Goal: Task Accomplishment & Management: Complete application form

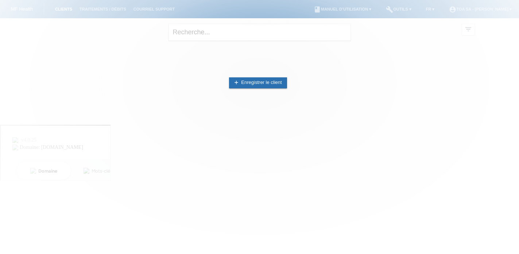
click at [283, 49] on div at bounding box center [259, 127] width 519 height 254
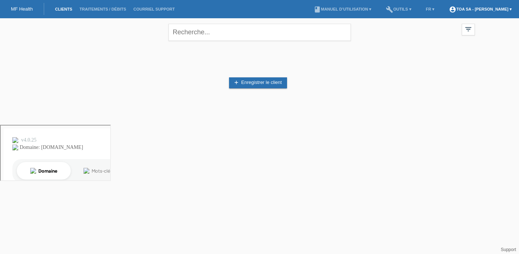
click at [473, 9] on link "account_circle TOA SA - Laura Favre ▾" at bounding box center [481, 9] width 70 height 4
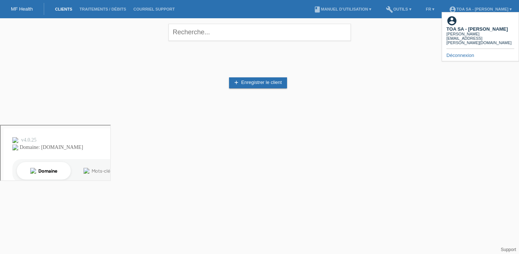
click at [300, 99] on div "add Enregistrer le client" at bounding box center [260, 82] width 431 height 69
click at [265, 84] on link "add Enregistrer le client" at bounding box center [258, 82] width 58 height 11
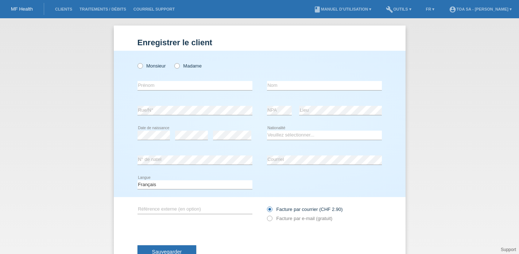
scroll to position [3, 0]
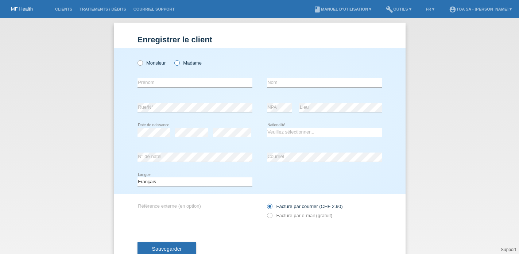
click at [183, 62] on label "Madame" at bounding box center [187, 62] width 27 height 5
click at [179, 62] on input "Madame" at bounding box center [176, 62] width 5 height 5
radio input "true"
click at [187, 82] on input "text" at bounding box center [195, 82] width 115 height 9
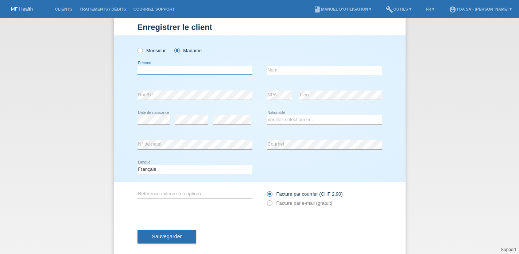
scroll to position [27, 0]
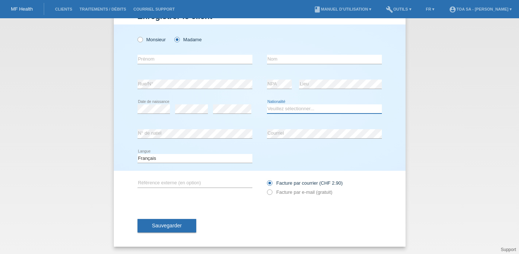
click at [270, 107] on select "Veuillez sélectionner... Suisse Allemagne Autriche Liechtenstein ------------ A…" at bounding box center [324, 108] width 115 height 9
click at [201, 184] on input "text" at bounding box center [195, 182] width 115 height 9
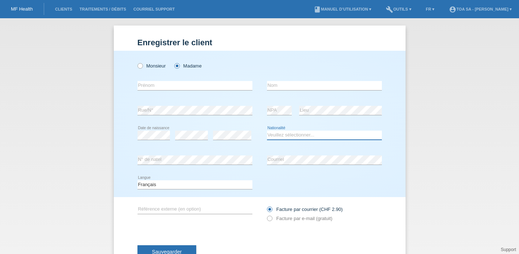
click at [293, 137] on select "Veuillez sélectionner... Suisse Allemagne Autriche Liechtenstein ------------ A…" at bounding box center [324, 135] width 115 height 9
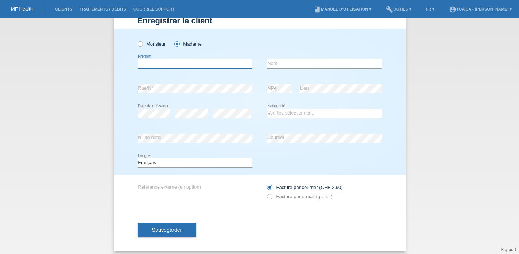
click at [192, 62] on input "text" at bounding box center [195, 63] width 115 height 9
type input "laura"
type input "favre"
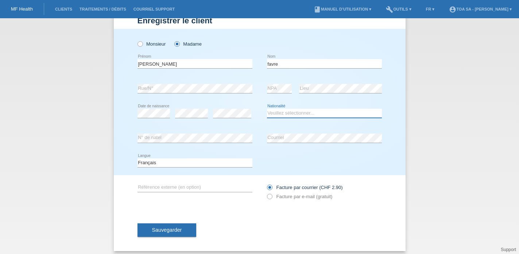
select select "CH"
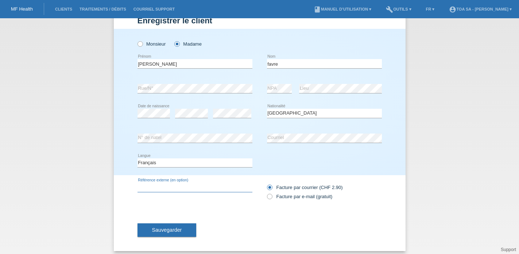
click at [218, 190] on input "text" at bounding box center [195, 187] width 115 height 9
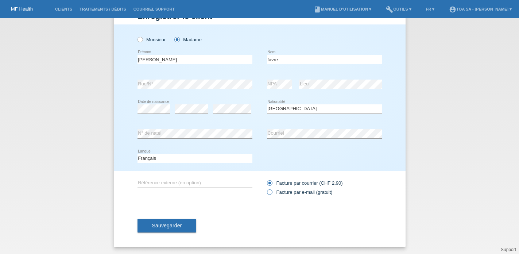
click at [266, 188] on icon at bounding box center [266, 188] width 0 height 0
click at [269, 194] on input "Facture par e-mail (gratuit)" at bounding box center [269, 193] width 5 height 9
radio input "true"
click at [171, 230] on button "Sauvegarder" at bounding box center [167, 226] width 59 height 14
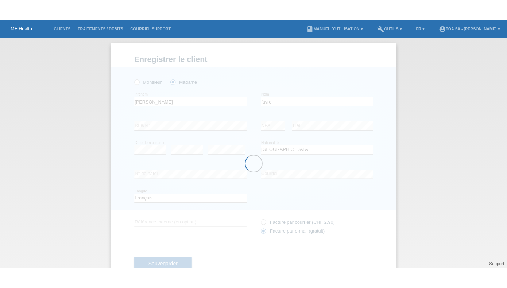
scroll to position [0, 0]
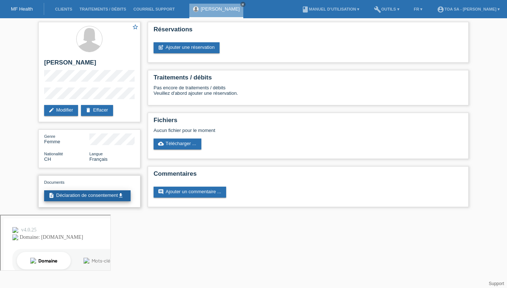
click at [100, 201] on link "description Déclaration de consentement get_app" at bounding box center [87, 196] width 87 height 11
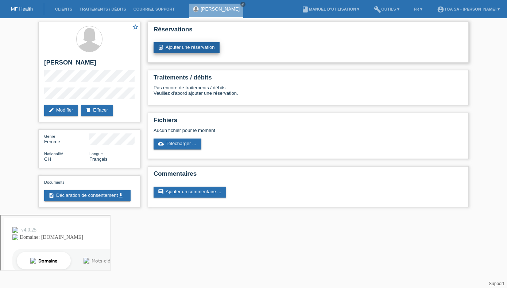
click at [207, 51] on link "post_add Ajouter une réservation" at bounding box center [187, 47] width 66 height 11
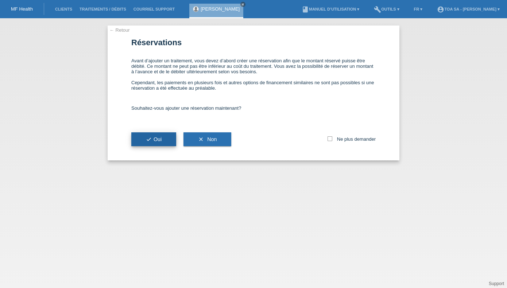
click at [158, 142] on span "check Oui" at bounding box center [154, 140] width 16 height 6
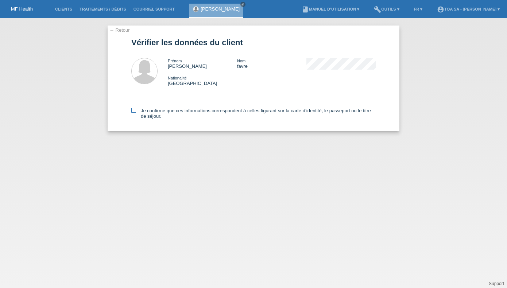
click at [135, 112] on icon at bounding box center [133, 110] width 5 height 5
click at [135, 112] on input "Je confirme que ces informations correspondent à celles figurant sur la carte d…" at bounding box center [133, 110] width 5 height 5
checkbox input "true"
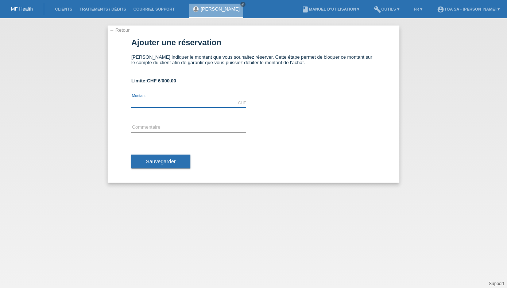
click at [177, 106] on input "text" at bounding box center [188, 103] width 115 height 9
click at [123, 31] on link "← Retour" at bounding box center [120, 29] width 20 height 5
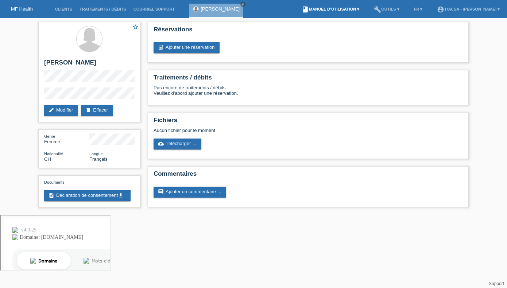
click at [325, 9] on link "book Manuel d’utilisation ▾" at bounding box center [330, 9] width 65 height 4
click at [325, 18] on link "Manuel d’utilisation avec LCC" at bounding box center [330, 17] width 62 height 5
click at [215, 49] on link "post_add Ajouter une réservation" at bounding box center [187, 47] width 66 height 11
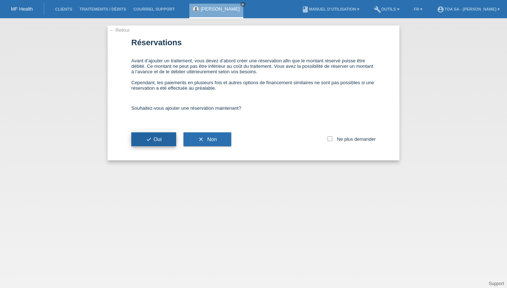
click at [173, 139] on button "check Oui" at bounding box center [153, 140] width 45 height 14
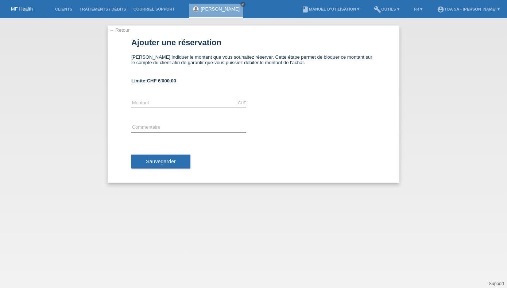
click at [194, 98] on div "CHF error [GEOGRAPHIC_DATA]" at bounding box center [188, 103] width 115 height 25
click at [186, 107] on input "text" at bounding box center [188, 103] width 115 height 9
click at [170, 88] on form "Ajouter une réservation Veuillez indiquer le montant que vous souhaitez réserve…" at bounding box center [253, 110] width 245 height 145
click at [170, 104] on input "text" at bounding box center [188, 103] width 115 height 9
click at [172, 100] on div "CHF error Montant" at bounding box center [188, 103] width 115 height 25
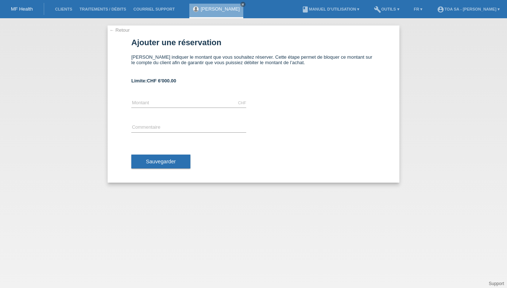
click at [339, 12] on li "book Manuel d’utilisation ▾" at bounding box center [330, 9] width 65 height 19
click at [367, 11] on ul "book Manuel d’utilisation ▾" at bounding box center [331, 9] width 72 height 19
click at [363, 11] on link "book Manuel d’utilisation ▾" at bounding box center [330, 9] width 65 height 4
click at [374, 23] on div "← Retour Ajouter une réservation Veuillez indiquer le montant que vous souhaite…" at bounding box center [253, 153] width 507 height 270
click at [393, 11] on link "build Outils ▾" at bounding box center [386, 9] width 32 height 4
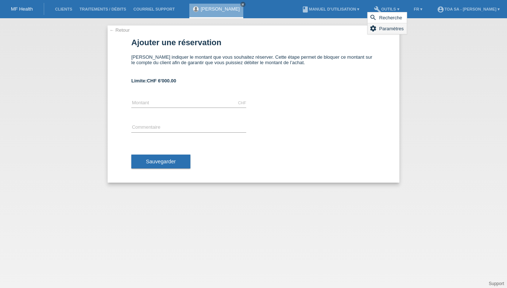
click at [387, 28] on span "Paramètres" at bounding box center [392, 28] width 27 height 9
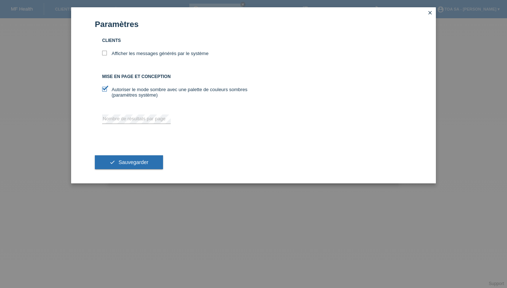
click at [431, 12] on icon "close" at bounding box center [430, 13] width 6 height 6
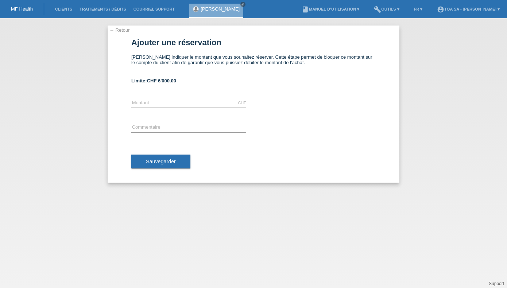
click at [20, 12] on link "MF Health" at bounding box center [22, 8] width 22 height 5
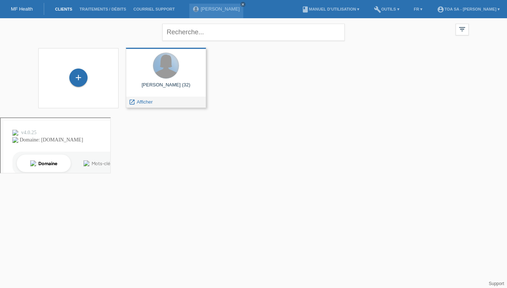
click at [162, 75] on div at bounding box center [166, 66] width 26 height 26
